Goal: Information Seeking & Learning: Learn about a topic

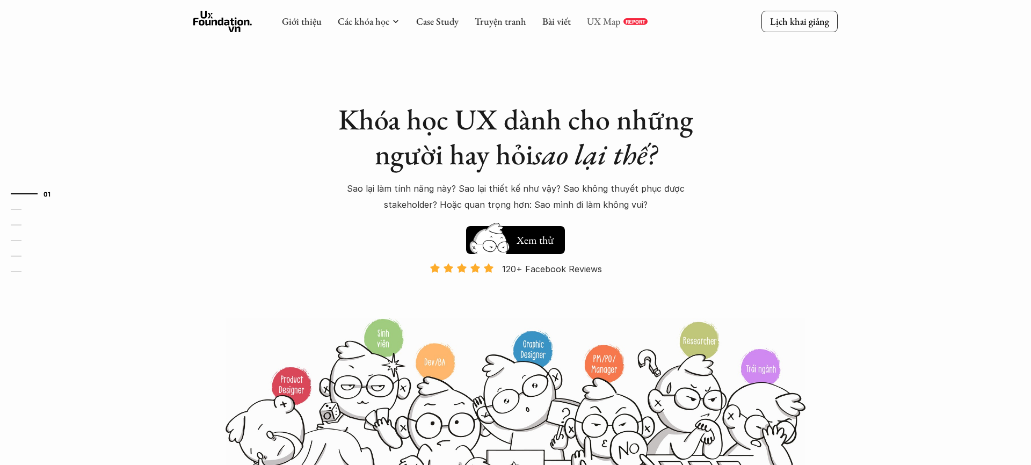
click at [594, 18] on link "UX Map" at bounding box center [604, 21] width 34 height 12
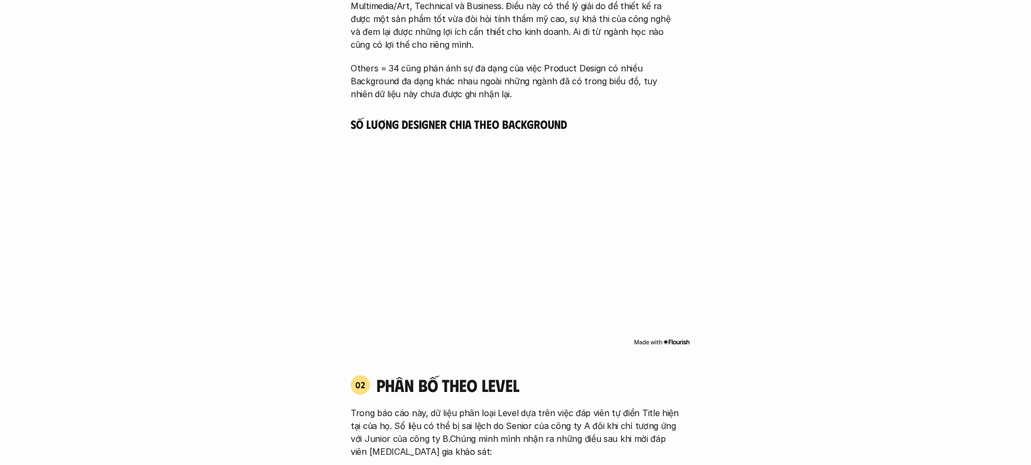
scroll to position [1186, 0]
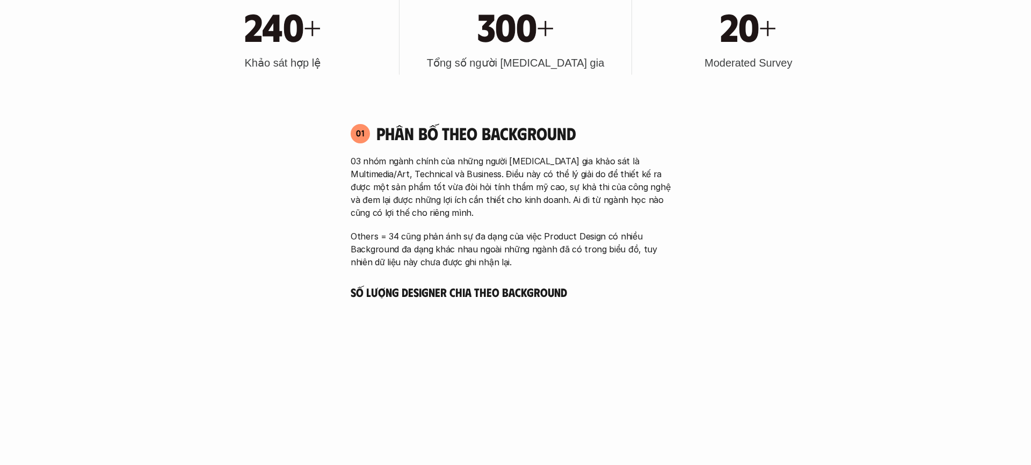
click at [367, 136] on div "01" at bounding box center [360, 133] width 19 height 19
drag, startPoint x: 357, startPoint y: 134, endPoint x: 378, endPoint y: 137, distance: 20.6
click at [378, 137] on div "01 Phân bố theo background" at bounding box center [516, 133] width 330 height 21
click at [367, 132] on div "01" at bounding box center [360, 133] width 19 height 19
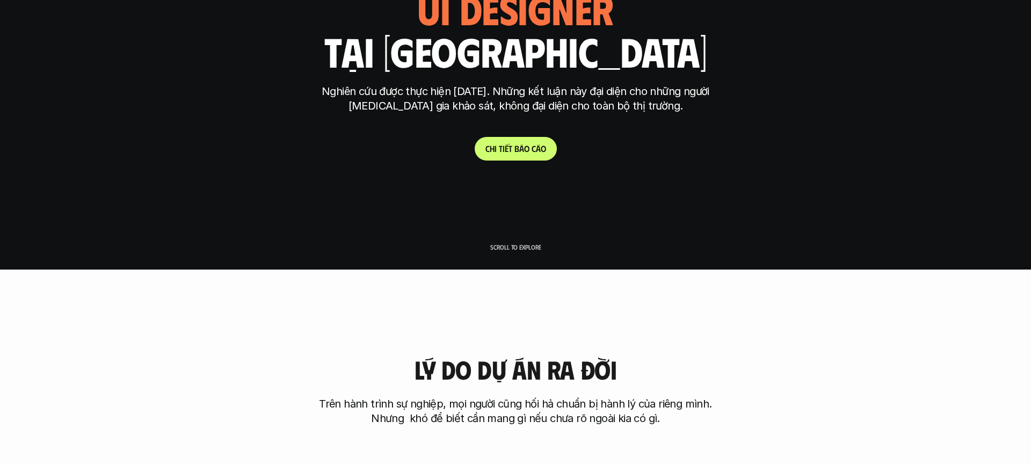
scroll to position [470, 0]
